Goal: Task Accomplishment & Management: Complete application form

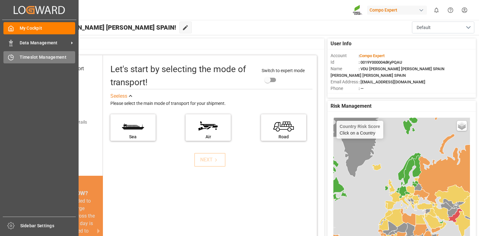
click at [43, 54] on span "Timeslot Management" at bounding box center [48, 57] width 56 height 7
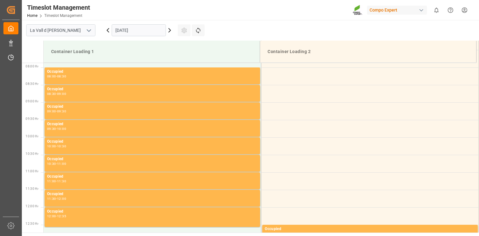
scroll to position [275, 0]
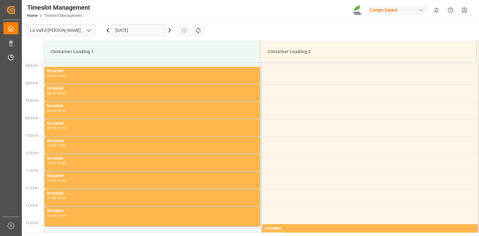
click at [149, 31] on input "06.10.2025" at bounding box center [139, 30] width 54 height 12
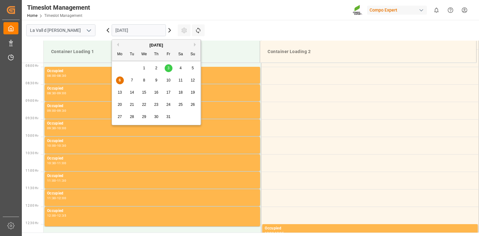
click at [121, 94] on span "13" at bounding box center [119, 92] width 4 height 4
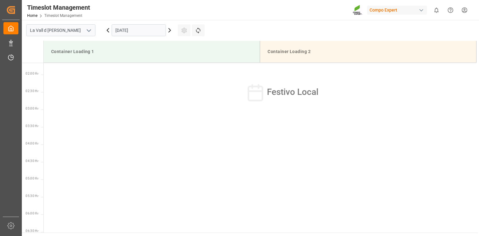
scroll to position [0, 0]
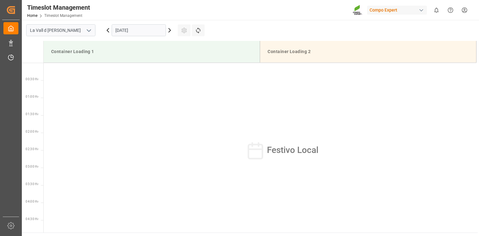
click at [119, 28] on input "13.10.2025" at bounding box center [139, 30] width 54 height 12
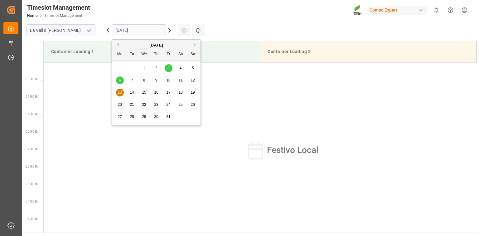
click at [169, 82] on span "10" at bounding box center [168, 80] width 4 height 4
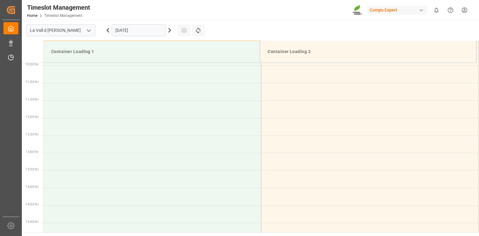
scroll to position [375, 0]
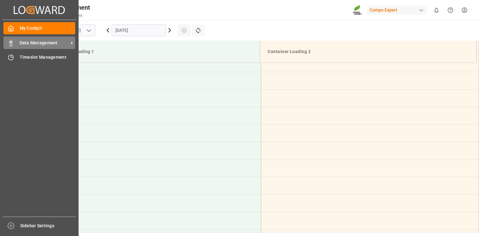
click at [14, 44] on icon at bounding box center [11, 43] width 6 height 6
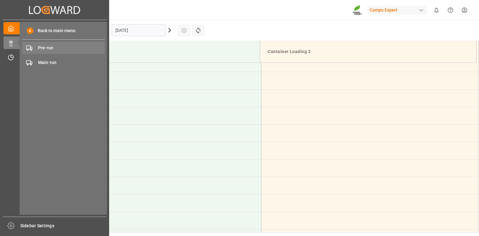
click at [56, 50] on span "Pre-run" at bounding box center [71, 48] width 67 height 7
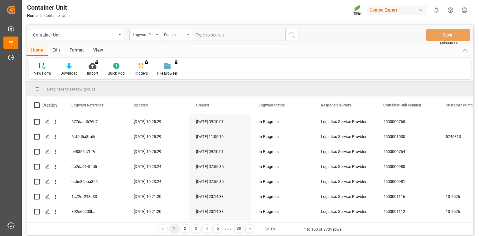
click at [171, 34] on div "Equals" at bounding box center [174, 34] width 21 height 7
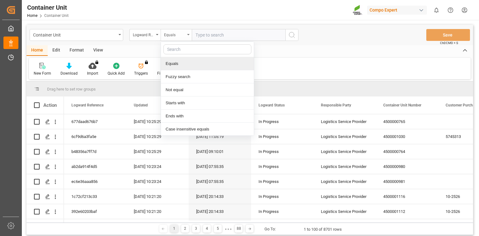
click at [170, 34] on div "Equals" at bounding box center [174, 34] width 21 height 7
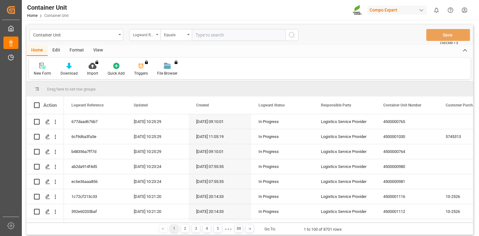
click at [152, 34] on div "Logward Reference" at bounding box center [143, 34] width 21 height 7
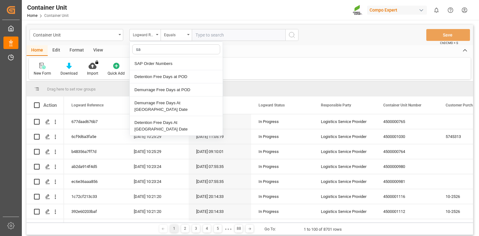
type input "sap"
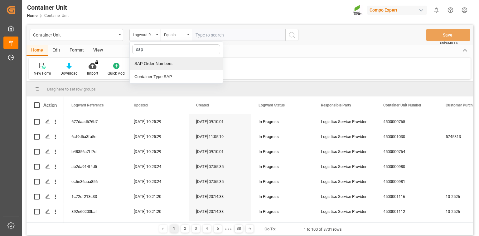
click at [165, 62] on div "SAP Order Numbers" at bounding box center [176, 63] width 93 height 13
click at [177, 38] on div "Equals" at bounding box center [176, 35] width 31 height 12
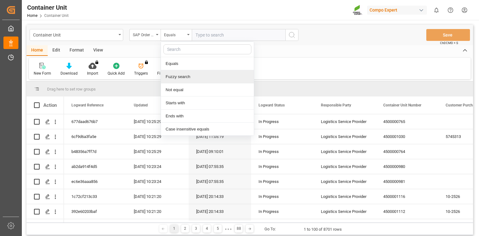
click at [181, 77] on div "Fuzzy search" at bounding box center [207, 76] width 93 height 13
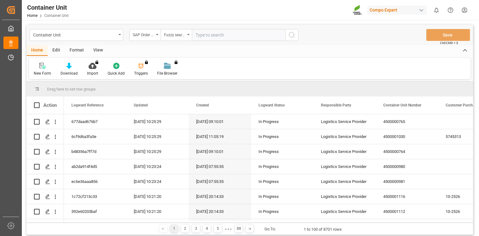
paste input "4510363874"
type input "4510363874"
click at [297, 36] on button "search button" at bounding box center [291, 35] width 13 height 12
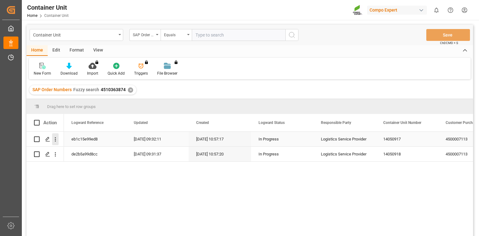
click at [58, 141] on icon "open menu" at bounding box center [55, 139] width 7 height 7
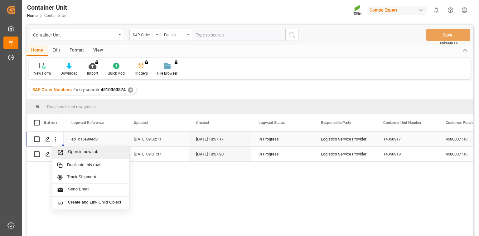
click at [77, 149] on span "Open in new tab" at bounding box center [96, 152] width 57 height 7
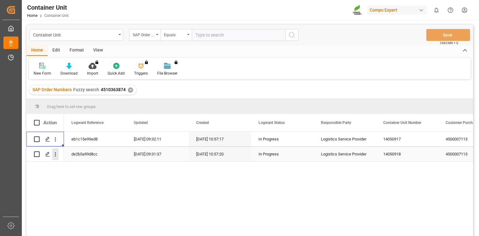
click at [57, 156] on icon "open menu" at bounding box center [55, 154] width 7 height 7
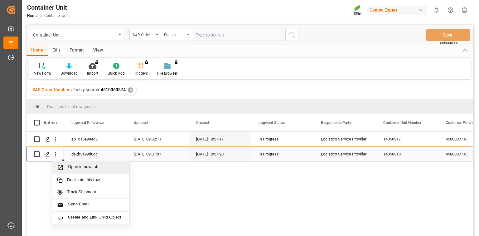
click at [69, 162] on div "Open in new tab" at bounding box center [90, 167] width 77 height 13
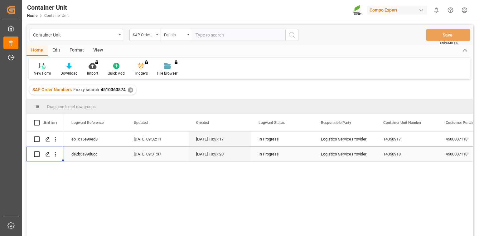
click at [218, 36] on input "text" at bounding box center [238, 35] width 93 height 12
paste input "4510363914"
type input "4510363914"
click at [186, 31] on div "Equals" at bounding box center [176, 35] width 31 height 12
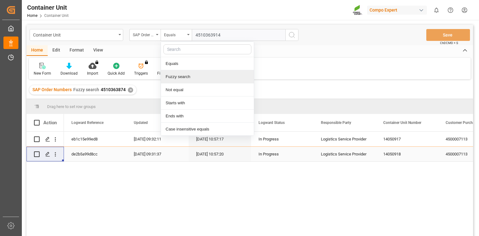
click at [183, 74] on div "Fuzzy search" at bounding box center [207, 76] width 93 height 13
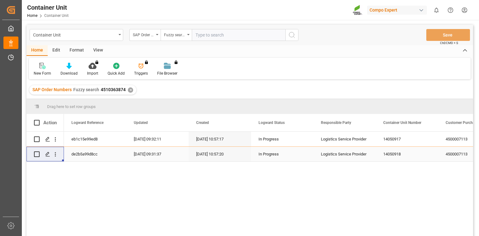
click at [214, 38] on input "text" at bounding box center [238, 35] width 93 height 12
paste input "4510363914"
type input "4510363914"
click at [289, 36] on circle "search button" at bounding box center [291, 34] width 5 height 5
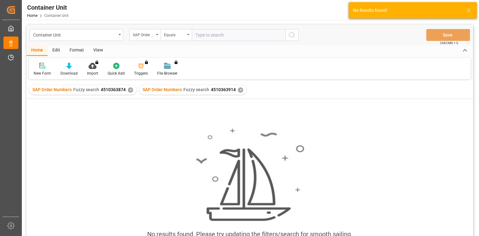
click at [130, 89] on div "✕" at bounding box center [130, 89] width 5 height 5
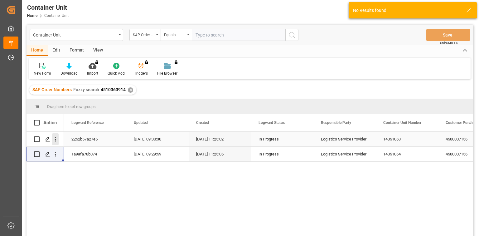
click at [54, 140] on icon "open menu" at bounding box center [55, 139] width 7 height 7
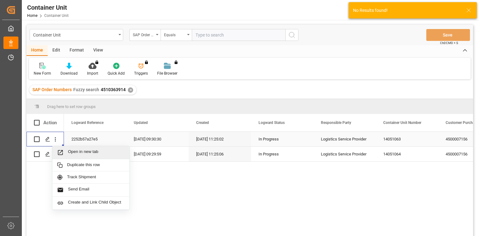
click at [74, 149] on span "Open in new tab" at bounding box center [96, 152] width 57 height 7
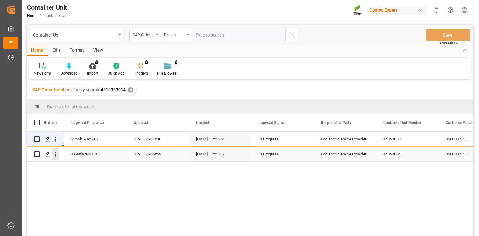
click at [57, 154] on icon "open menu" at bounding box center [55, 154] width 7 height 7
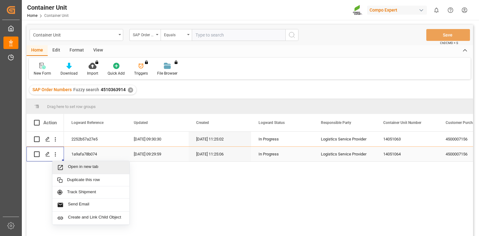
click at [77, 165] on span "Open in new tab" at bounding box center [96, 167] width 57 height 7
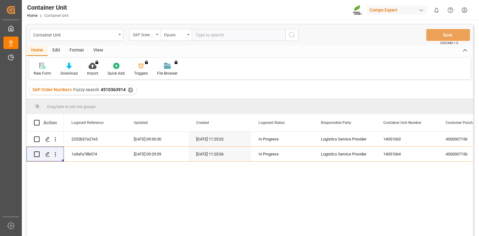
click at [132, 89] on div "✕" at bounding box center [130, 89] width 5 height 5
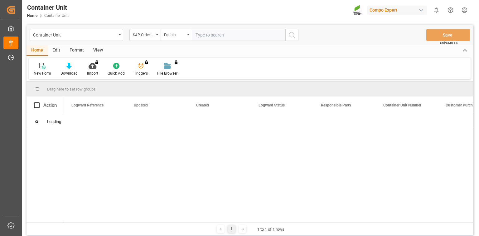
click at [187, 35] on icon "open menu" at bounding box center [188, 34] width 2 height 1
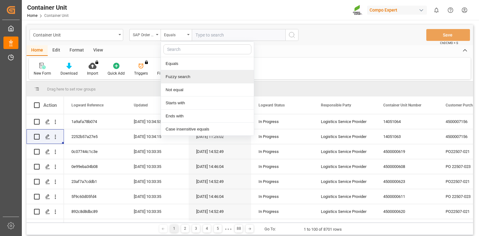
click at [179, 75] on div "Fuzzy search" at bounding box center [207, 76] width 93 height 13
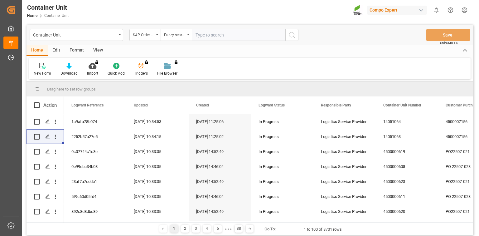
click at [213, 39] on input "text" at bounding box center [238, 35] width 93 height 12
paste input "4510359966"
click at [278, 37] on input "4510359966" at bounding box center [238, 35] width 93 height 12
type input "4510359966"
click at [296, 34] on button "search button" at bounding box center [291, 35] width 13 height 12
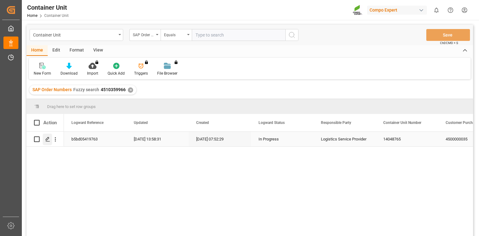
click at [51, 138] on div "Press SPACE to select this row." at bounding box center [47, 139] width 9 height 12
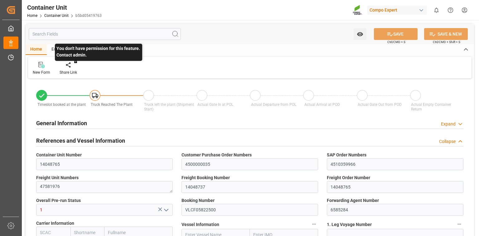
type input "ESVLC"
type input "INMUN"
type input "7"
type input "0"
type input "7"
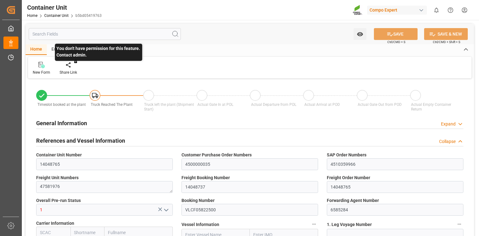
type input "0"
type input "20"
type input "21504"
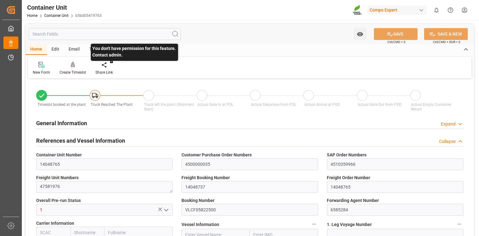
type input "07.07.2025 07:52"
type input "04.07.2025"
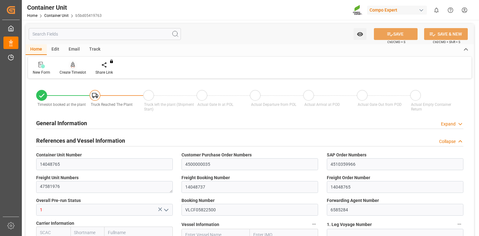
click at [75, 71] on div "Create Timeslot" at bounding box center [73, 72] width 26 height 6
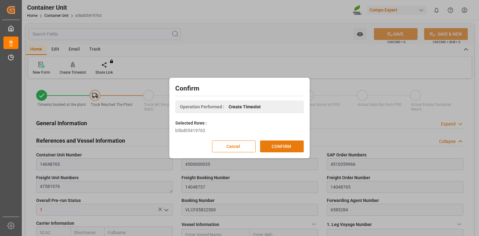
click at [287, 147] on button "CONFIRM" at bounding box center [282, 146] width 44 height 12
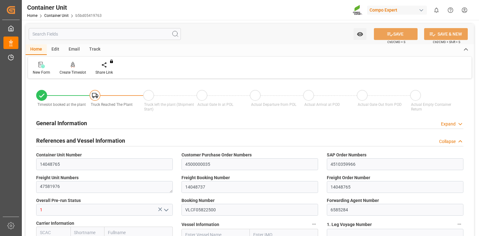
type input "ESVLC"
type input "INMUN"
type input "7"
type input "0"
type input "7"
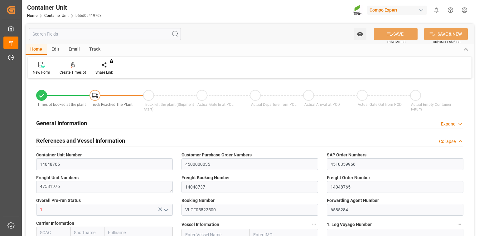
type input "0"
type input "20"
type input "21504"
type input "07.07.2025 07:52"
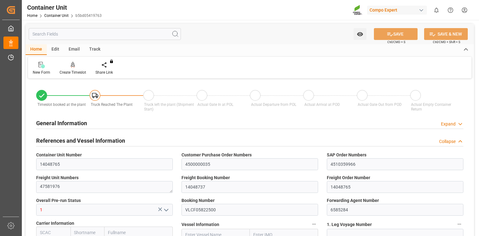
type input "04.07.2025"
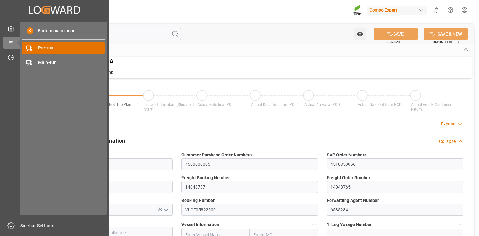
click at [68, 46] on span "Pre-run" at bounding box center [71, 48] width 67 height 7
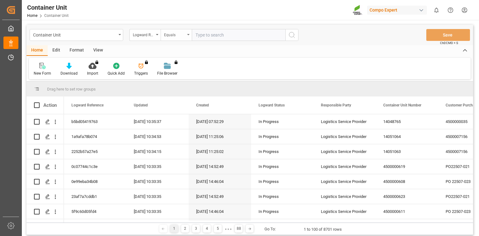
click at [166, 36] on div "Equals" at bounding box center [174, 34] width 21 height 7
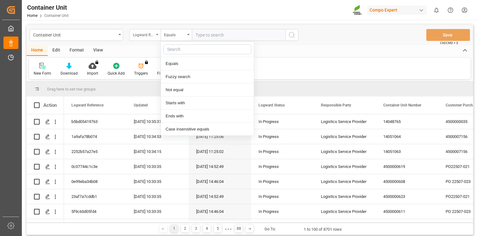
click at [142, 31] on div "Logward Reference" at bounding box center [143, 34] width 21 height 7
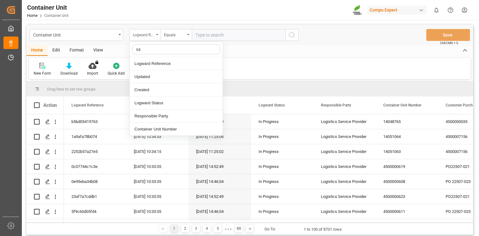
type input "sap"
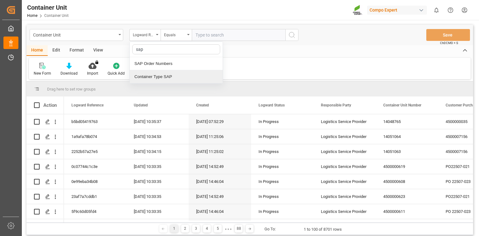
click at [180, 74] on div "Container Type SAP" at bounding box center [176, 76] width 93 height 13
click at [175, 36] on div "Equals" at bounding box center [174, 34] width 21 height 7
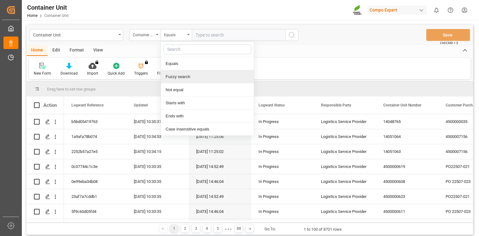
click at [182, 75] on div "Fuzzy search" at bounding box center [207, 76] width 93 height 13
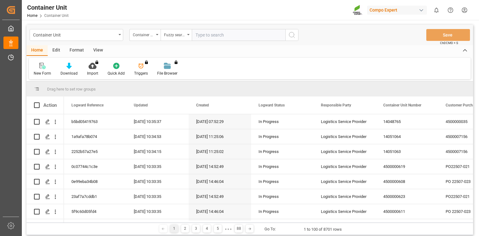
click at [213, 34] on input "text" at bounding box center [238, 35] width 93 height 12
paste input "4510361546"
type input "4510361546"
click at [293, 39] on button "search button" at bounding box center [291, 35] width 13 height 12
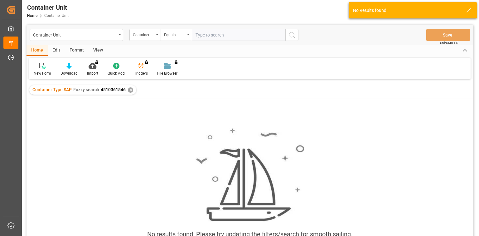
click at [129, 89] on div "✕" at bounding box center [130, 89] width 5 height 5
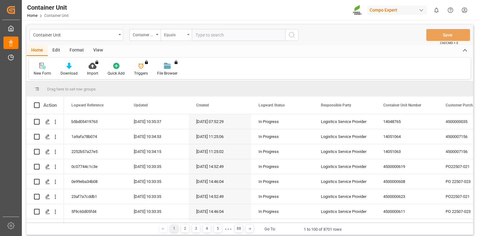
click at [184, 35] on div "Equals" at bounding box center [174, 34] width 21 height 7
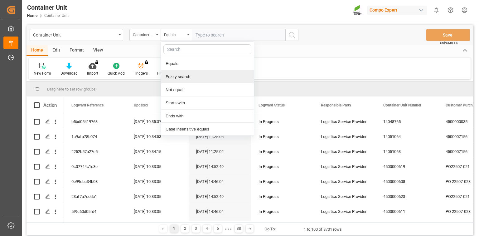
click at [183, 78] on div "Fuzzy search" at bounding box center [207, 76] width 93 height 13
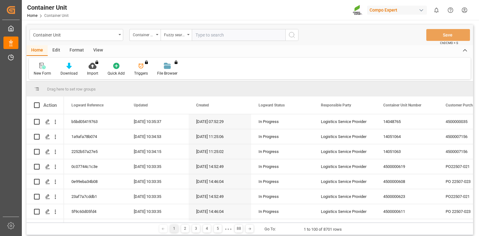
click at [214, 29] on div "Container Unit Container Type SAP Fuzzy search Save Ctrl/CMD + S" at bounding box center [249, 35] width 446 height 21
click at [218, 33] on input "text" at bounding box center [238, 35] width 93 height 12
paste input "4510361546"
type input "4510361546"
click at [143, 36] on div "Container Type SAP" at bounding box center [143, 34] width 21 height 7
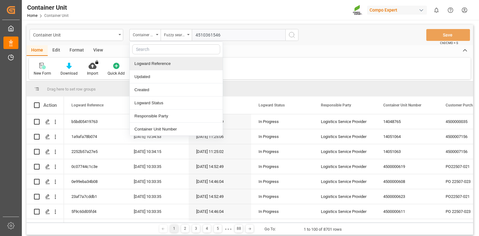
click at [165, 51] on input "text" at bounding box center [176, 49] width 88 height 10
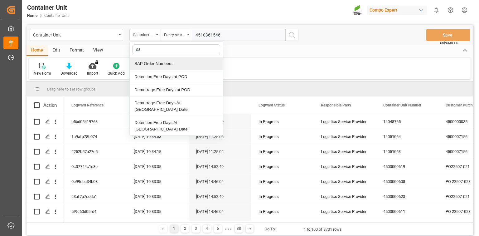
type input "sap"
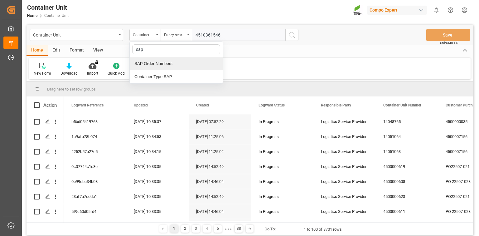
click at [167, 62] on div "SAP Order Numbers" at bounding box center [176, 63] width 93 height 13
click at [256, 34] on input "text" at bounding box center [238, 35] width 93 height 12
paste input "4510361546"
type input "4510361546"
click at [177, 32] on div "Equals" at bounding box center [174, 34] width 21 height 7
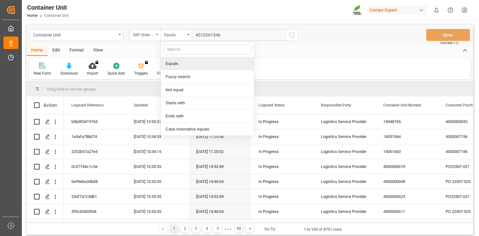
click at [174, 61] on div "Equals" at bounding box center [207, 63] width 93 height 13
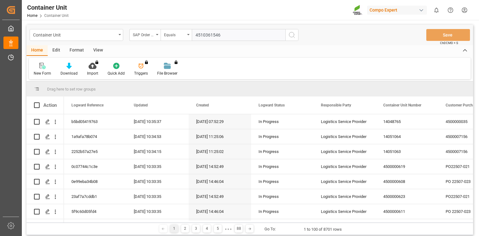
click at [177, 25] on div "Container Unit SAP Order Numbers Equals 4510361546 Save Ctrl/CMD + S" at bounding box center [249, 35] width 446 height 21
click at [178, 31] on div "Equals" at bounding box center [174, 34] width 21 height 7
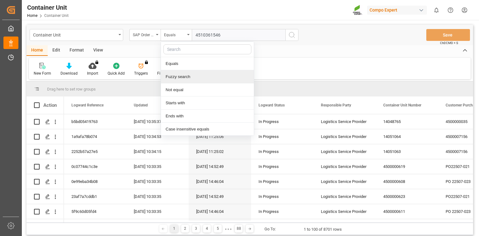
click at [182, 79] on div "Fuzzy search" at bounding box center [207, 76] width 93 height 13
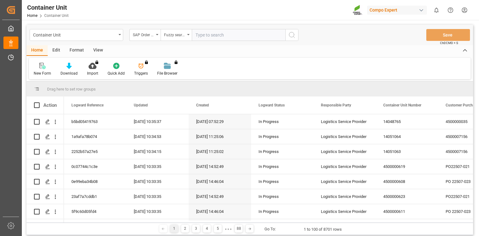
click at [213, 40] on input "text" at bounding box center [238, 35] width 93 height 12
paste input "4510361546"
type input "4510361546"
click at [300, 32] on div "Container Unit SAP Order Numbers Fuzzy search 4510361546 Save Ctrl/CMD + S" at bounding box center [249, 35] width 446 height 21
click at [293, 36] on circle "search button" at bounding box center [291, 34] width 5 height 5
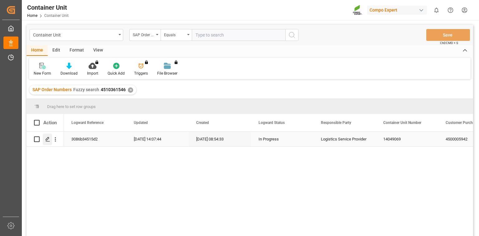
click at [50, 142] on div "Press SPACE to select this row." at bounding box center [47, 139] width 9 height 12
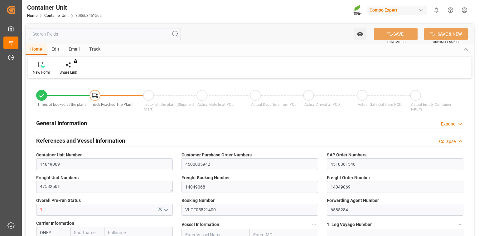
type input "ONEY"
type input "ESVLC"
type input "INMUN"
type input "7"
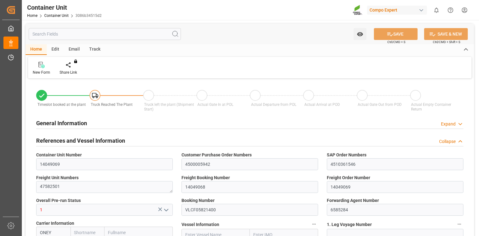
type input "0"
type input "7"
type input "0"
type input "20"
type input "21504"
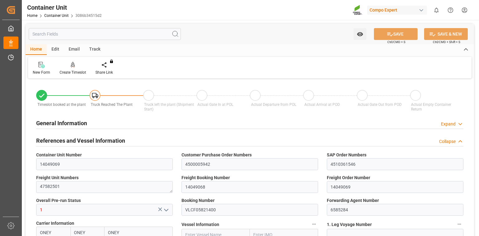
type input "[DATE] 08:54"
type input "10.09.2025"
click at [74, 74] on div "Create Timeslot" at bounding box center [73, 72] width 26 height 6
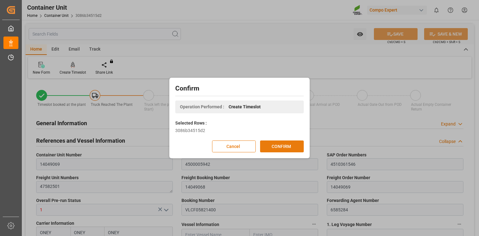
click at [298, 144] on button "CONFIRM" at bounding box center [282, 146] width 44 height 12
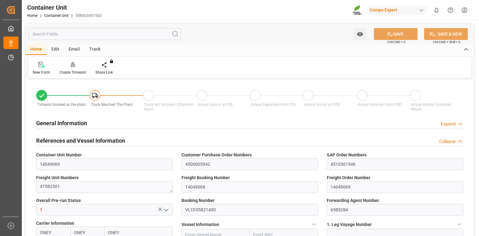
type input "ONEY"
type input "ESVLC"
type input "INMUN"
type input "7"
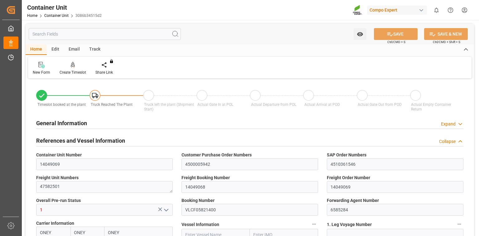
type input "0"
type input "7"
type input "0"
type input "20"
type input "21504"
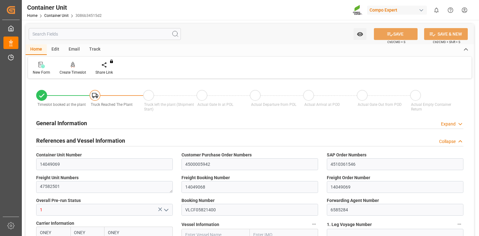
type input "[DATE] 08:54"
type input "10.09.2025"
type input "ONEY"
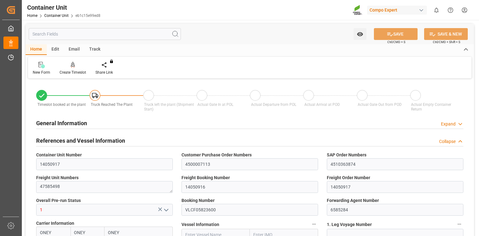
type input "ESVLC"
type input "INMUN"
type input "7"
type input "0"
type input "7"
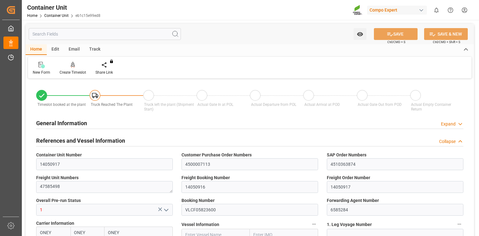
type input "0"
type input "40"
type input "21504"
type input "14.08.2025 10:57"
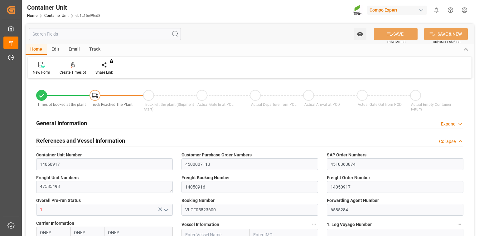
type input "05.09.2025"
click at [72, 69] on div "Create Timeslot" at bounding box center [73, 72] width 26 height 6
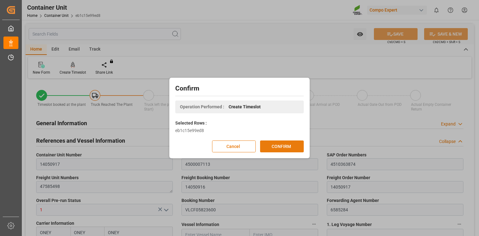
click at [285, 146] on button "CONFIRM" at bounding box center [282, 146] width 44 height 12
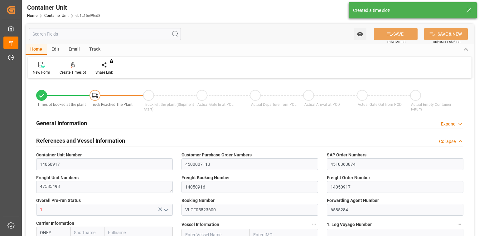
type input "ONEY"
type input "ESVLC"
type input "INMUN"
type input "7"
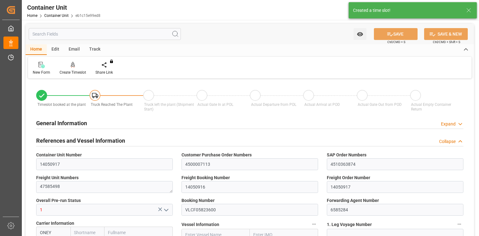
type input "0"
type input "7"
type input "0"
type input "40"
type input "21504"
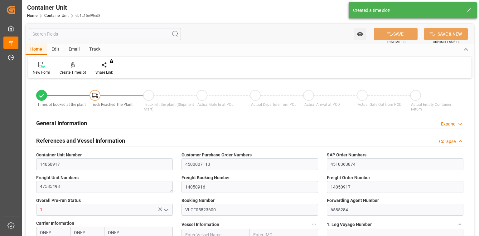
type input "14.08.2025 10:57"
type input "05.09.2025"
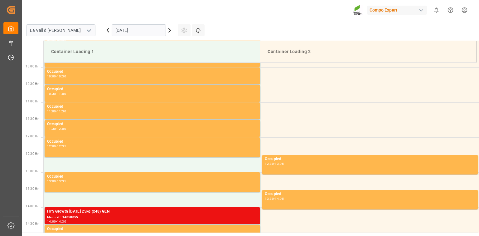
scroll to position [345, 0]
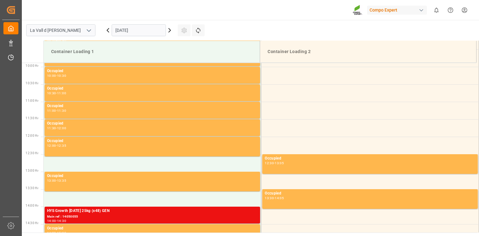
click at [137, 37] on div "[DATE]" at bounding box center [139, 30] width 78 height 21
click at [143, 30] on input "[DATE]" at bounding box center [139, 30] width 54 height 12
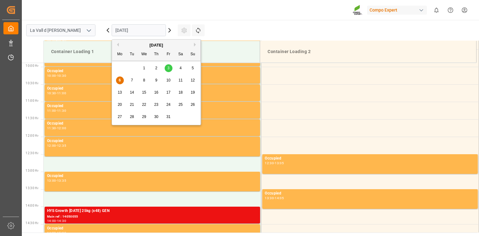
click at [170, 81] on span "10" at bounding box center [168, 80] width 4 height 4
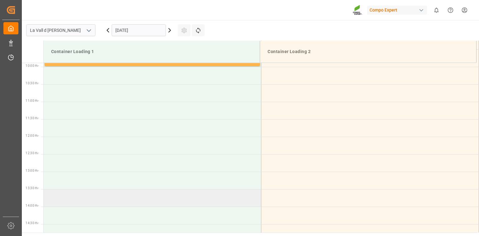
click at [60, 192] on td at bounding box center [153, 197] width 218 height 17
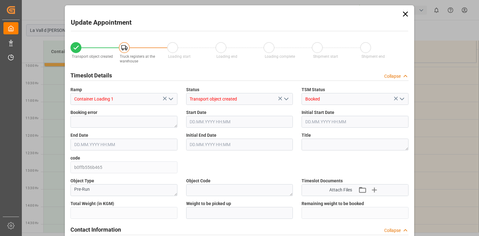
type input "21504"
type input "40"
type input "10.10.2025 13:30"
type input "10.10.2025 14:00"
type input "[DATE] 10:57"
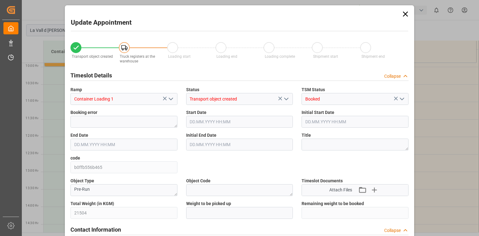
type input "06.10.2025 08:32"
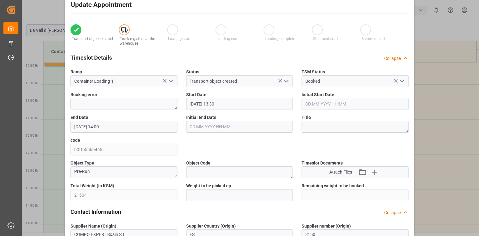
scroll to position [75, 0]
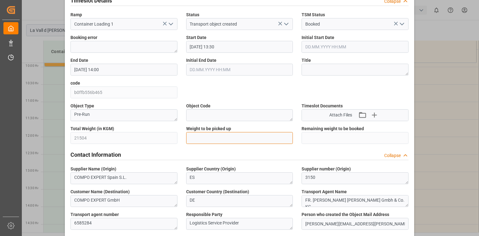
drag, startPoint x: 224, startPoint y: 142, endPoint x: 252, endPoint y: 150, distance: 28.5
click at [224, 142] on input "text" at bounding box center [239, 138] width 107 height 12
paste input "21504"
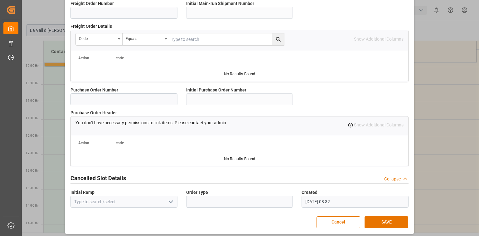
scroll to position [586, 0]
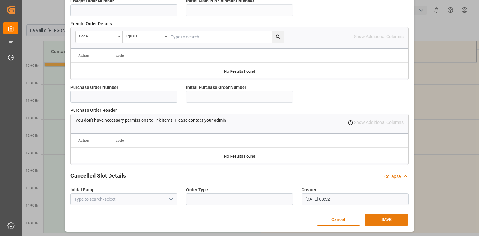
type input "21504"
click at [391, 216] on button "SAVE" at bounding box center [386, 219] width 44 height 12
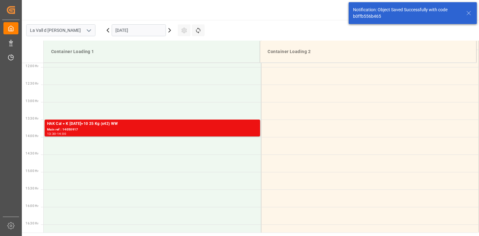
scroll to position [415, 0]
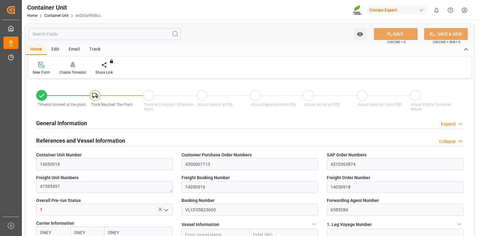
type input "ONEY"
type input "ESVLC"
type input "INMUN"
type input "7"
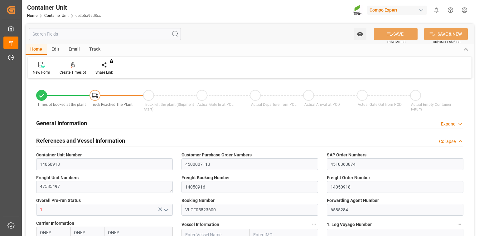
type input "0"
type input "7"
type input "0"
type input "40"
type input "21504"
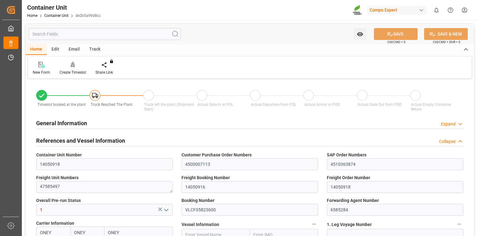
type input "14.08.2025 10:57"
type input "05.09.2025"
click at [74, 72] on div "Create Timeslot" at bounding box center [73, 72] width 26 height 6
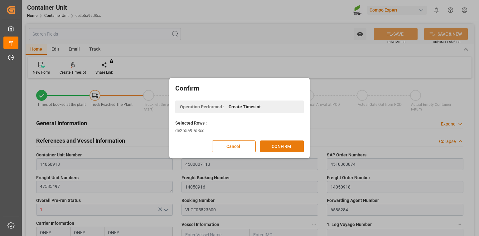
click at [281, 146] on button "CONFIRM" at bounding box center [282, 146] width 44 height 12
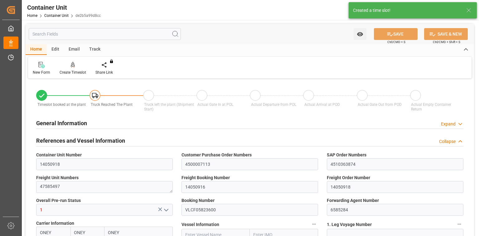
type input "ONEY"
type input "ESVLC"
type input "INMUN"
type input "7"
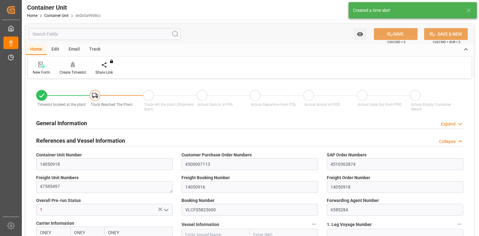
type input "0"
type input "7"
type input "0"
type input "40"
type input "21504"
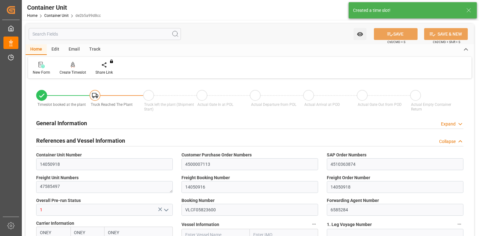
type input "14.08.2025 10:57"
type input "05.09.2025"
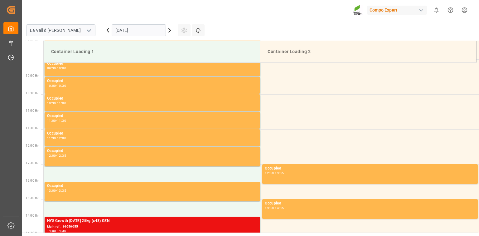
click at [142, 35] on input "[DATE]" at bounding box center [139, 30] width 54 height 12
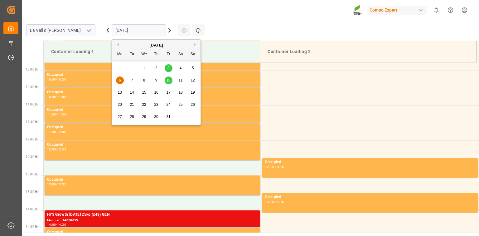
scroll to position [345, 0]
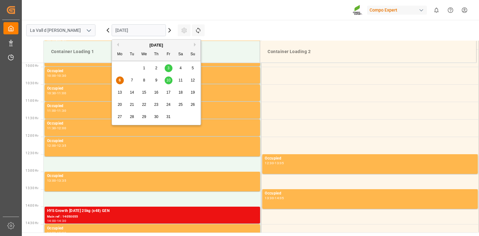
click at [168, 79] on span "10" at bounding box center [168, 80] width 4 height 4
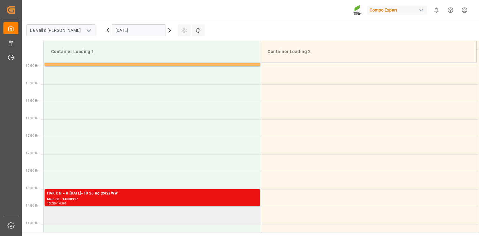
click at [94, 214] on td at bounding box center [153, 214] width 218 height 17
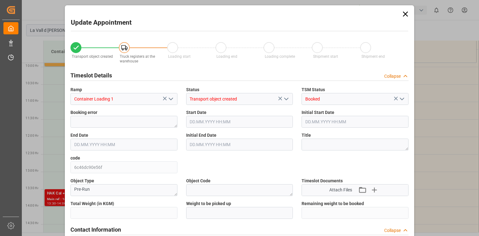
type input "21504"
type input "40"
type input "[DATE] 14:00"
type input "[DATE] 14:30"
type input "[DATE] 10:57"
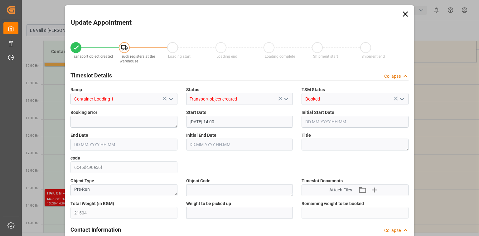
type input "[DATE] 08:32"
click at [218, 213] on input "text" at bounding box center [239, 213] width 107 height 12
paste input "21504"
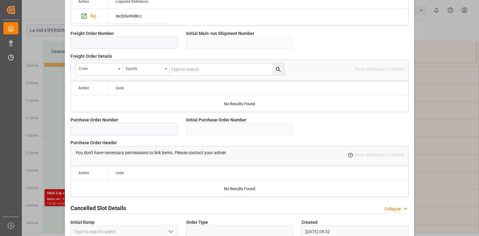
scroll to position [573, 0]
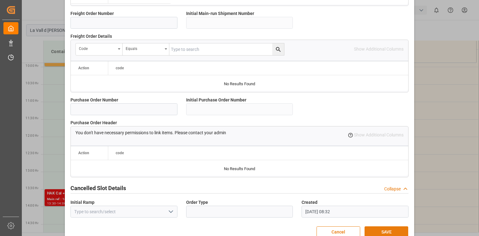
type input "21504"
click at [390, 232] on button "SAVE" at bounding box center [386, 232] width 44 height 12
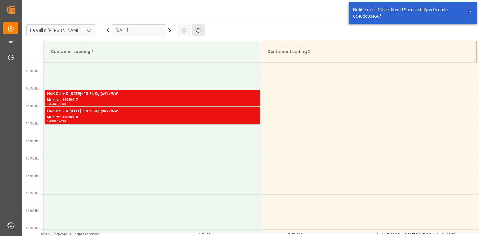
scroll to position [450, 0]
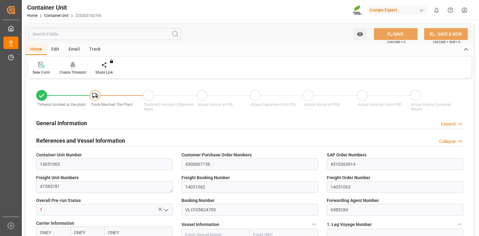
click at [76, 67] on div at bounding box center [73, 64] width 26 height 7
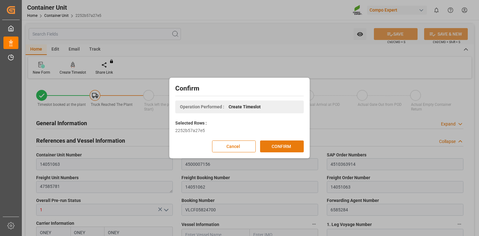
click at [289, 147] on button "CONFIRM" at bounding box center [282, 146] width 44 height 12
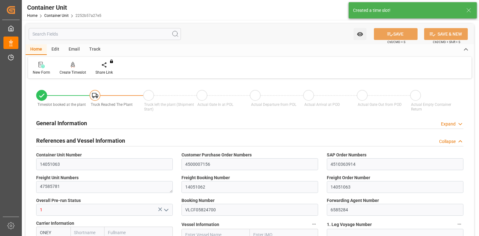
type input "ONEY"
type input "ESVLC"
type input "INMUN"
type input "7"
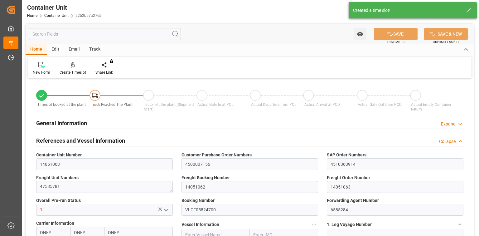
type input "0"
type input "7"
type input "0"
type input "40"
type input "21504"
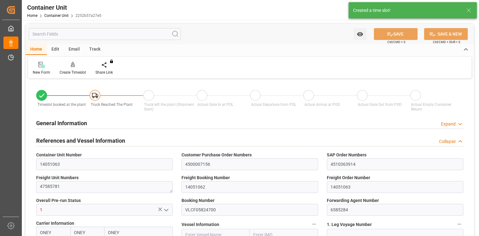
type input "[DATE] 11:24"
type input "[DATE]"
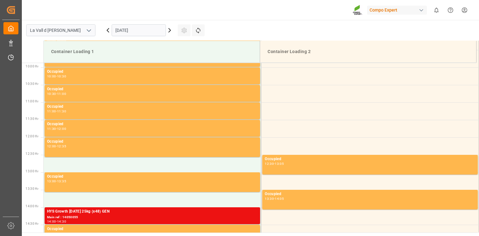
scroll to position [345, 0]
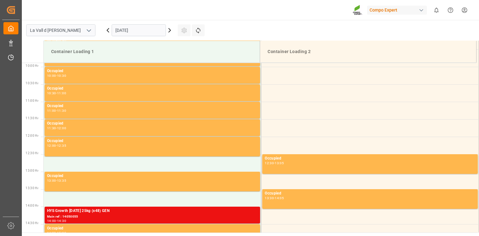
click at [138, 27] on input "[DATE]" at bounding box center [139, 30] width 54 height 12
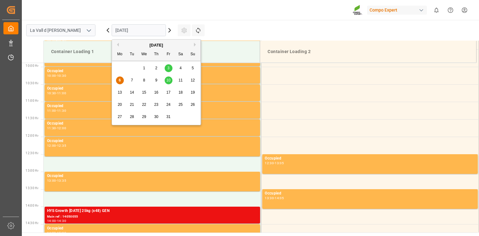
click at [170, 80] on span "10" at bounding box center [168, 80] width 4 height 4
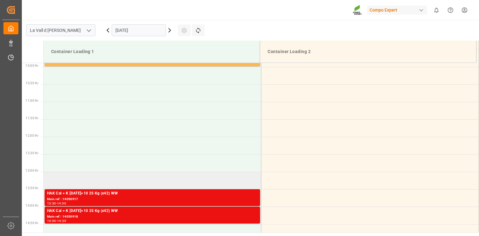
scroll to position [370, 0]
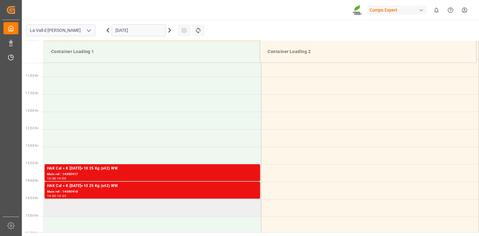
click at [70, 208] on td at bounding box center [153, 207] width 218 height 17
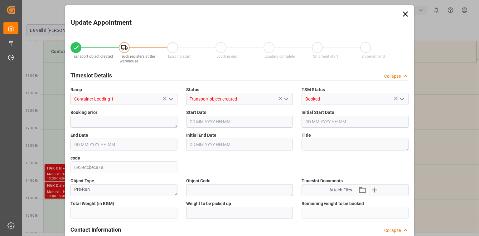
type input "21504"
type input "40"
type input "[DATE] 14:30"
type input "[DATE] 15:00"
type input "[DATE] 11:24"
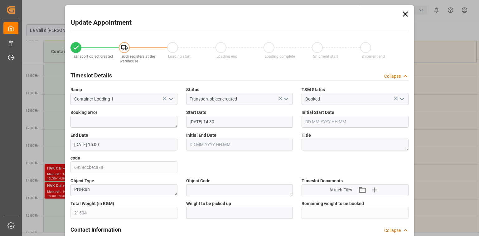
type input "[DATE] 08:33"
drag, startPoint x: 202, startPoint y: 214, endPoint x: 207, endPoint y: 213, distance: 5.4
click at [202, 214] on input "text" at bounding box center [239, 213] width 107 height 12
paste input "21504"
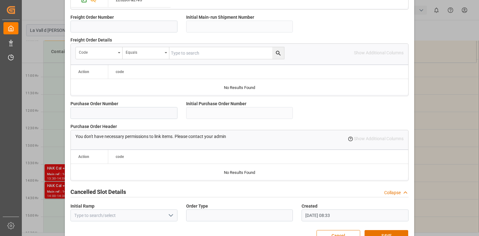
scroll to position [586, 0]
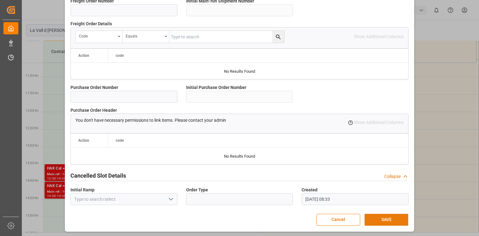
type input "21504"
click at [396, 217] on button "SAVE" at bounding box center [386, 219] width 44 height 12
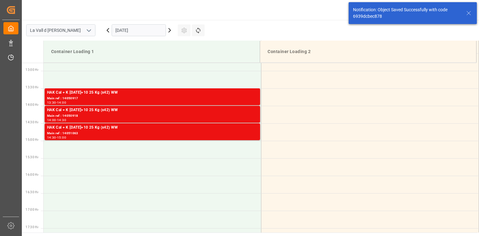
scroll to position [450, 0]
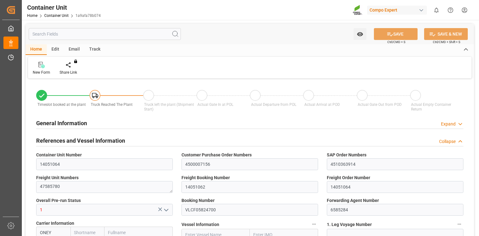
type input "ONEY"
type input "ESVLC"
type input "INMUN"
type input "7"
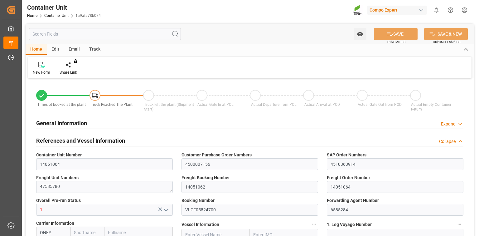
type input "0"
type input "7"
type input "0"
type input "40"
type input "21504"
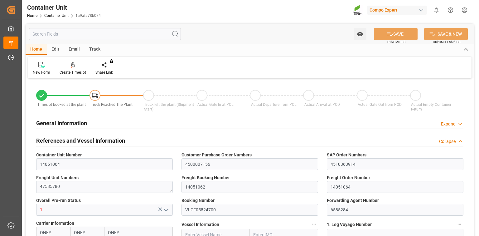
type input "[DATE] 11:24"
type input "[DATE]"
click at [76, 71] on div "Create Timeslot" at bounding box center [73, 72] width 26 height 6
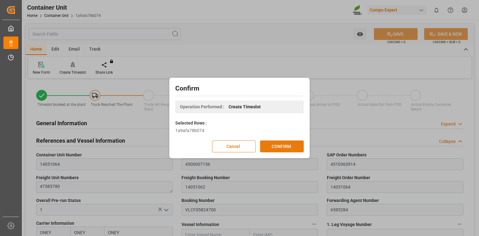
click at [290, 148] on button "CONFIRM" at bounding box center [282, 146] width 44 height 12
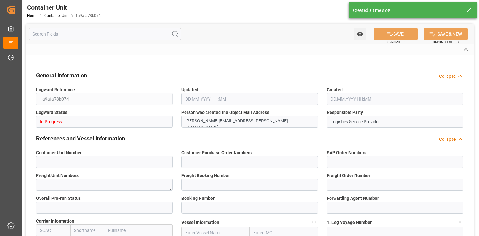
type input "14051064"
type input "4500007156"
type input "4510363914"
type textarea "47585780"
type input "14051062"
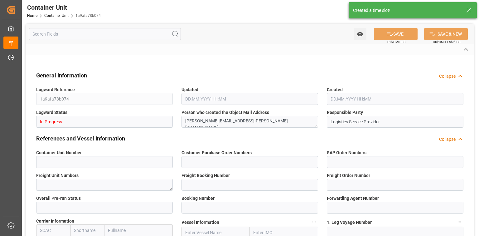
type input "14051064"
type input "1"
type input "VLCF05824700"
type input "6585284"
type input "ONEY"
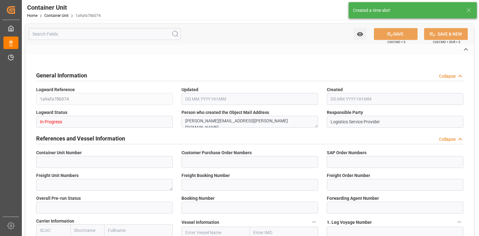
type input "[GEOGRAPHIC_DATA]"
type input "Mundra"
type textarea "CIF"
type input "No"
type input "20GP"
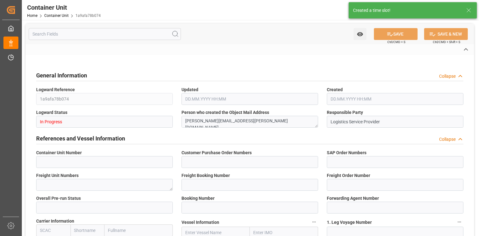
type input "2"
type textarea "30"
type textarea "Z3"
type input "[DATE]"
type textarea "COMPO Centro de Producción"
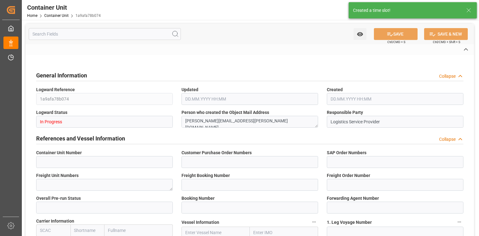
type textarea "12600"
type input "[GEOGRAPHIC_DATA]"
type textarea "244231"
type input "[GEOGRAPHIC_DATA]"
type input "EUR"
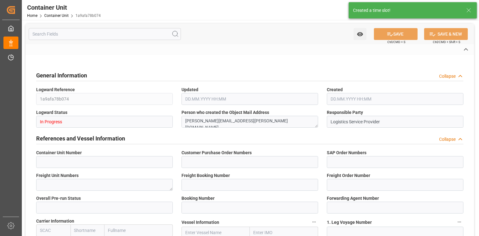
type textarea "[DATE]"
type textarea "HAK Cal + K [DATE]+10 25 Kg (x42) WW"
type textarea "2475112011"
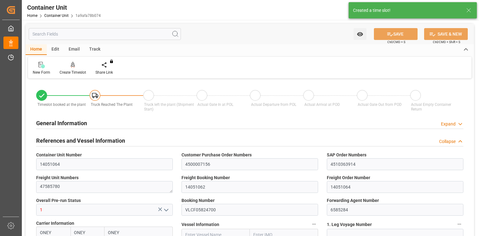
type input "ONEY"
type input "ESVLC"
type input "INMUN"
type input "7"
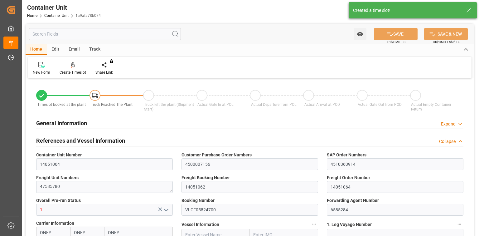
type input "0"
type input "7"
type input "0"
type input "40"
type input "21504"
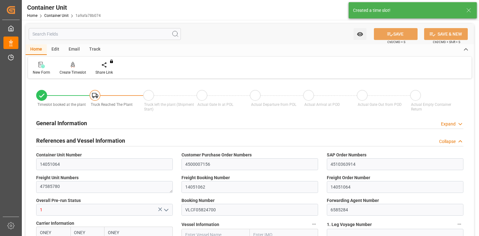
type input "[DATE] 11:24"
type input "[DATE]"
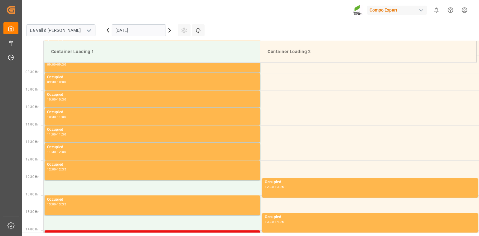
scroll to position [345, 0]
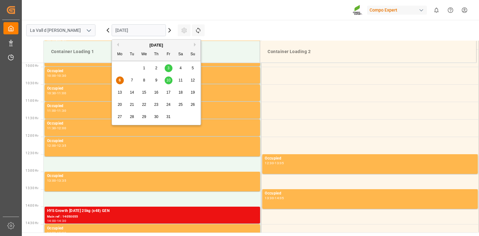
click at [137, 32] on input "[DATE]" at bounding box center [139, 30] width 54 height 12
click at [169, 82] on span "10" at bounding box center [168, 80] width 4 height 4
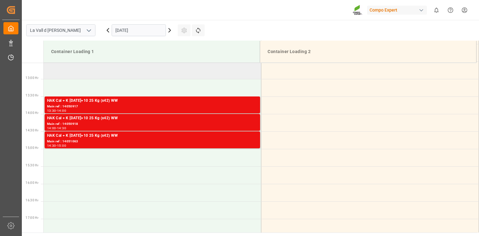
scroll to position [467, 0]
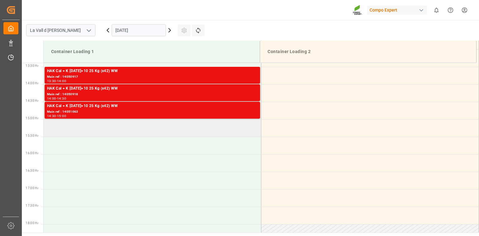
click at [118, 128] on td at bounding box center [153, 127] width 218 height 17
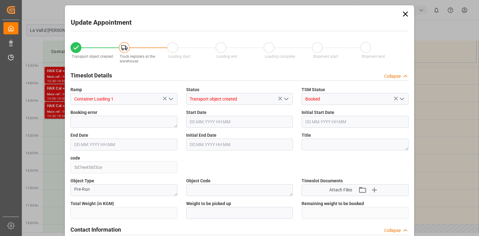
type input "21504"
type input "40"
type input "[DATE] 15:00"
type input "[DATE] 15:30"
type input "[DATE] 11:24"
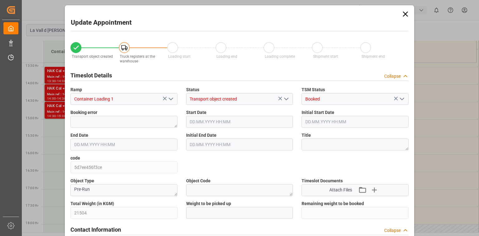
type input "[DATE] 08:34"
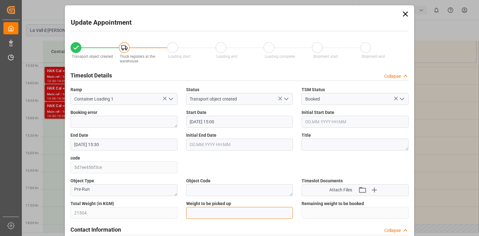
click at [204, 216] on input "text" at bounding box center [239, 213] width 107 height 12
paste input "21504"
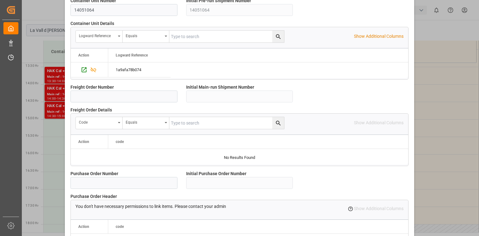
scroll to position [586, 0]
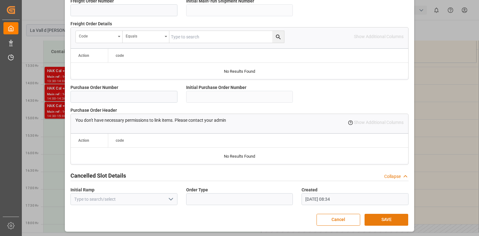
type input "21504"
click at [405, 223] on button "SAVE" at bounding box center [386, 219] width 44 height 12
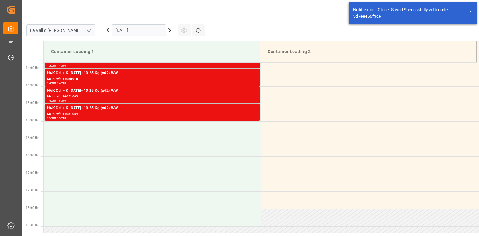
scroll to position [485, 0]
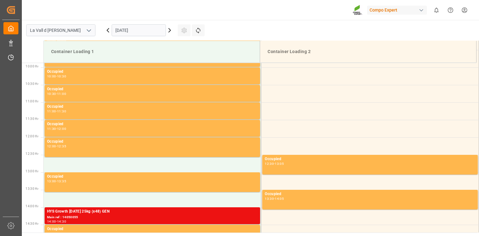
scroll to position [345, 0]
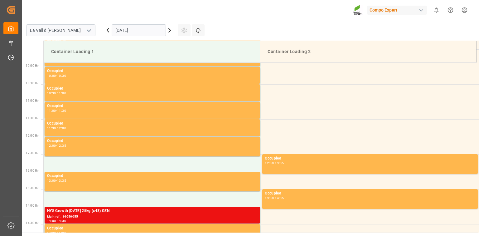
click at [117, 31] on input "[DATE]" at bounding box center [139, 30] width 54 height 12
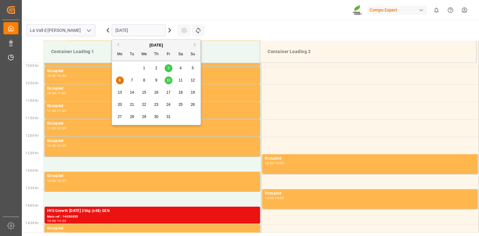
click at [168, 79] on span "10" at bounding box center [168, 80] width 4 height 4
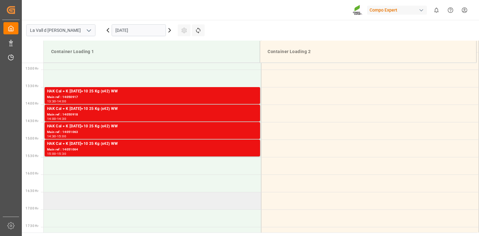
scroll to position [495, 0]
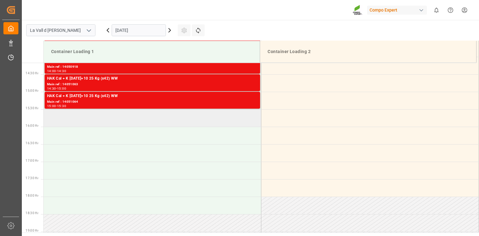
click at [69, 120] on td at bounding box center [153, 117] width 218 height 17
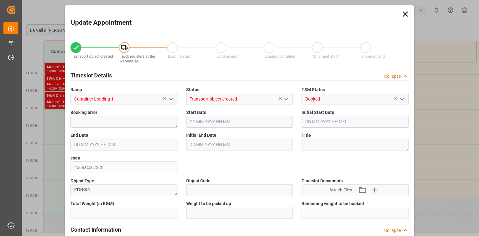
type input "21504"
type input "20"
type input "10.10.2025 15:30"
type input "[DATE] 16:00"
type input "07.07.2025 07:52"
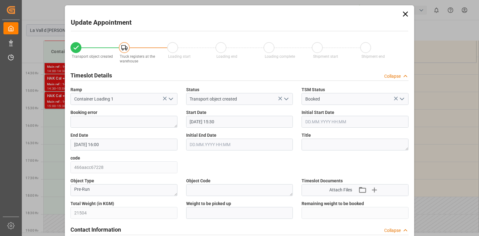
type input "06.10.2025 08:35"
click at [211, 214] on input "text" at bounding box center [239, 213] width 107 height 12
paste input "21504"
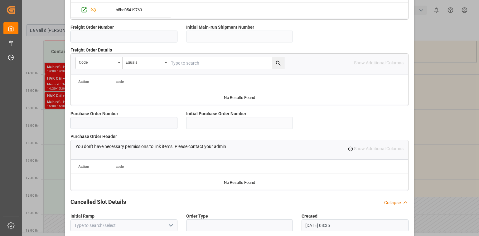
scroll to position [586, 0]
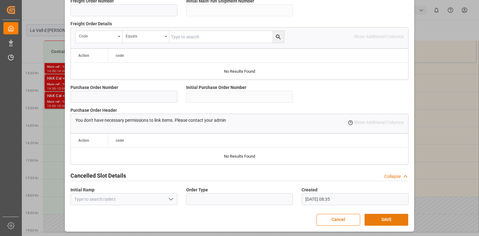
type input "21504"
click at [390, 219] on button "SAVE" at bounding box center [386, 219] width 44 height 12
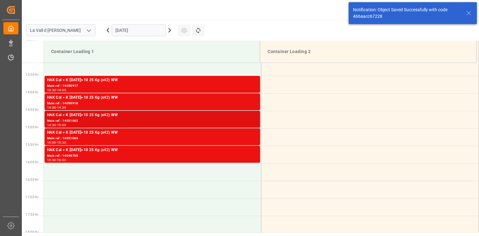
scroll to position [463, 0]
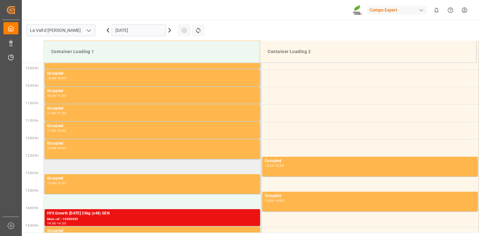
scroll to position [345, 0]
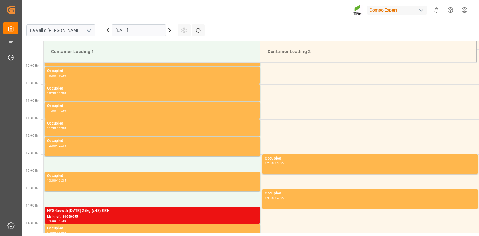
click at [128, 21] on div "[DATE]" at bounding box center [139, 30] width 78 height 21
click at [131, 27] on input "[DATE]" at bounding box center [139, 30] width 54 height 12
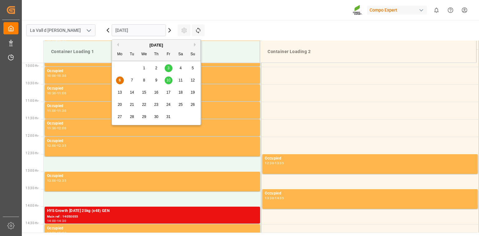
click at [170, 82] on span "10" at bounding box center [168, 80] width 4 height 4
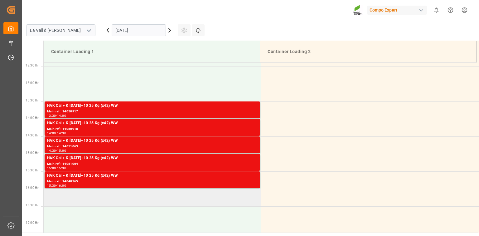
scroll to position [445, 0]
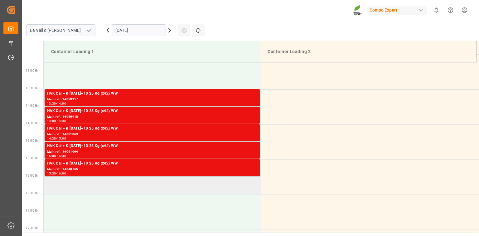
click at [93, 185] on td at bounding box center [153, 184] width 218 height 17
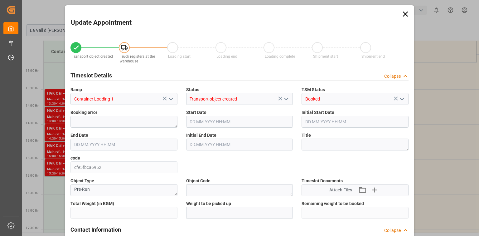
type input "21504"
type input "20"
type input "[DATE] 16:00"
type input "[DATE] 16:30"
type input "[DATE] 08:54"
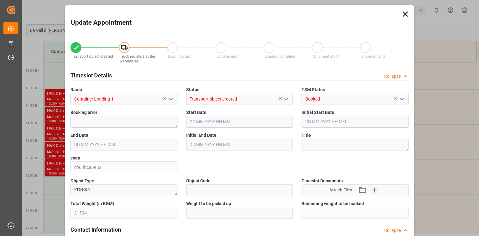
type input "[DATE] 08:36"
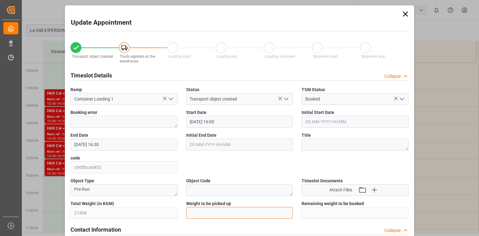
click at [211, 214] on input "text" at bounding box center [239, 213] width 107 height 12
paste input "21504"
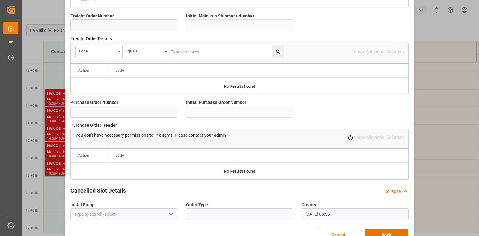
scroll to position [573, 0]
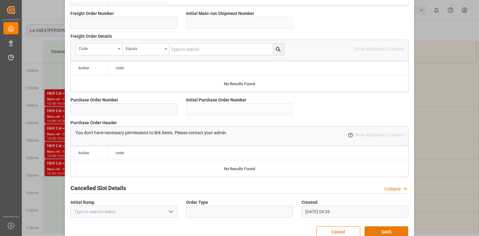
type input "21504"
click at [389, 230] on button "SAVE" at bounding box center [386, 232] width 44 height 12
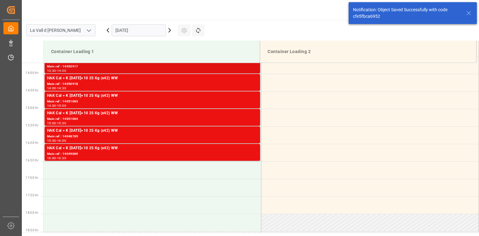
scroll to position [448, 0]
